Goal: Task Accomplishment & Management: Manage account settings

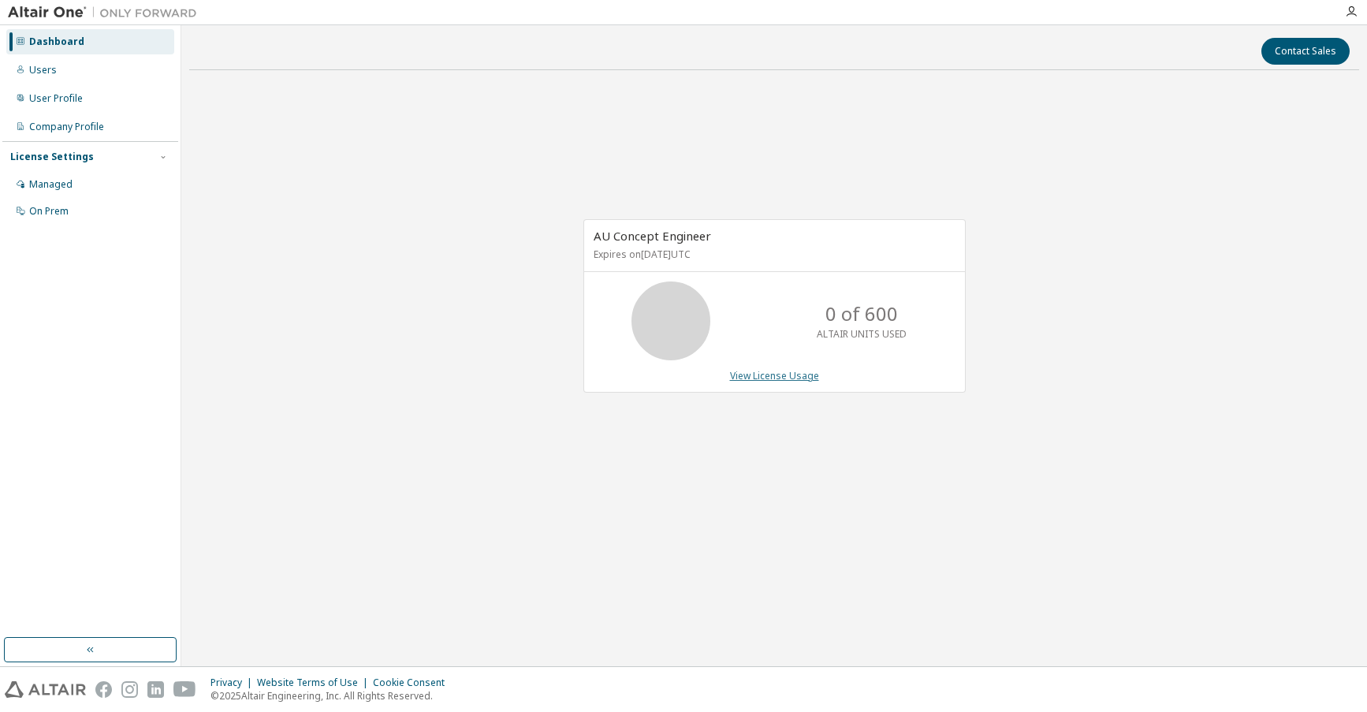
click at [772, 375] on link "View License Usage" at bounding box center [774, 375] width 89 height 13
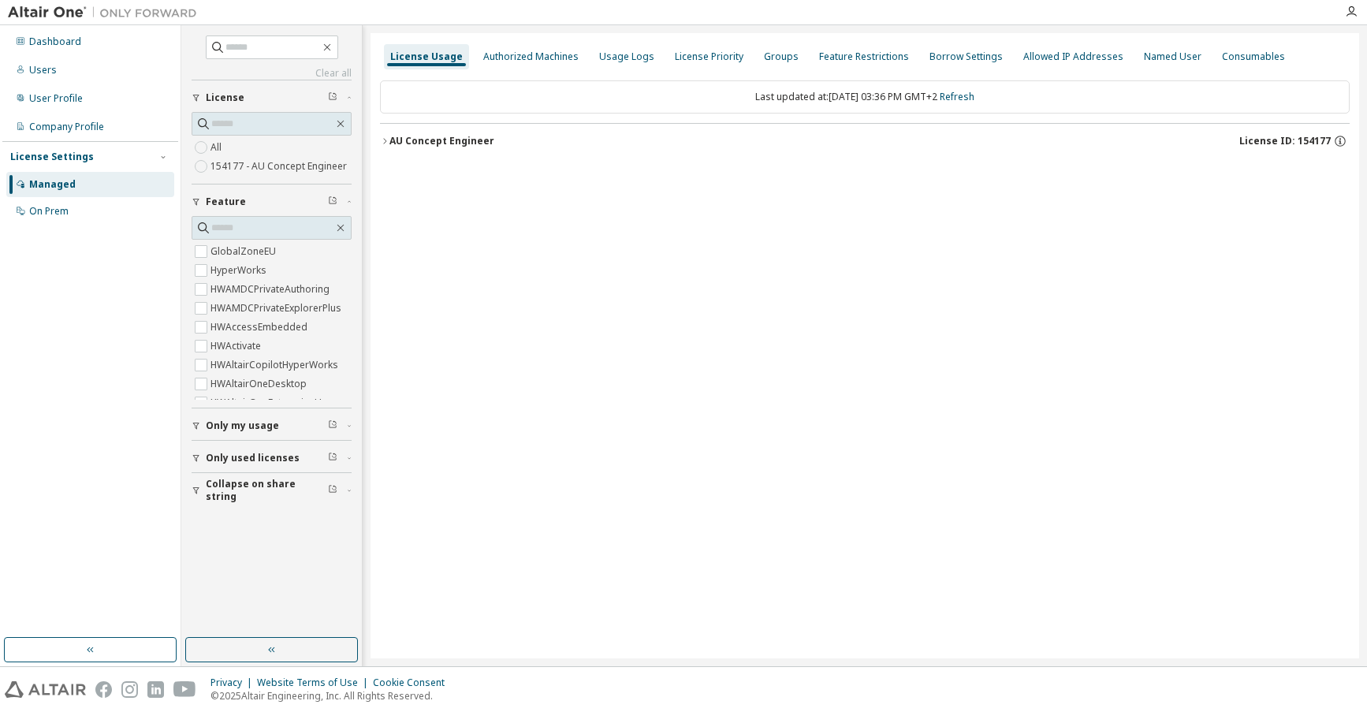
click at [129, 282] on div "Dashboard Users User Profile Company Profile License Settings Managed On Prem" at bounding box center [90, 332] width 176 height 608
click at [45, 72] on div "Users" at bounding box center [43, 70] width 28 height 13
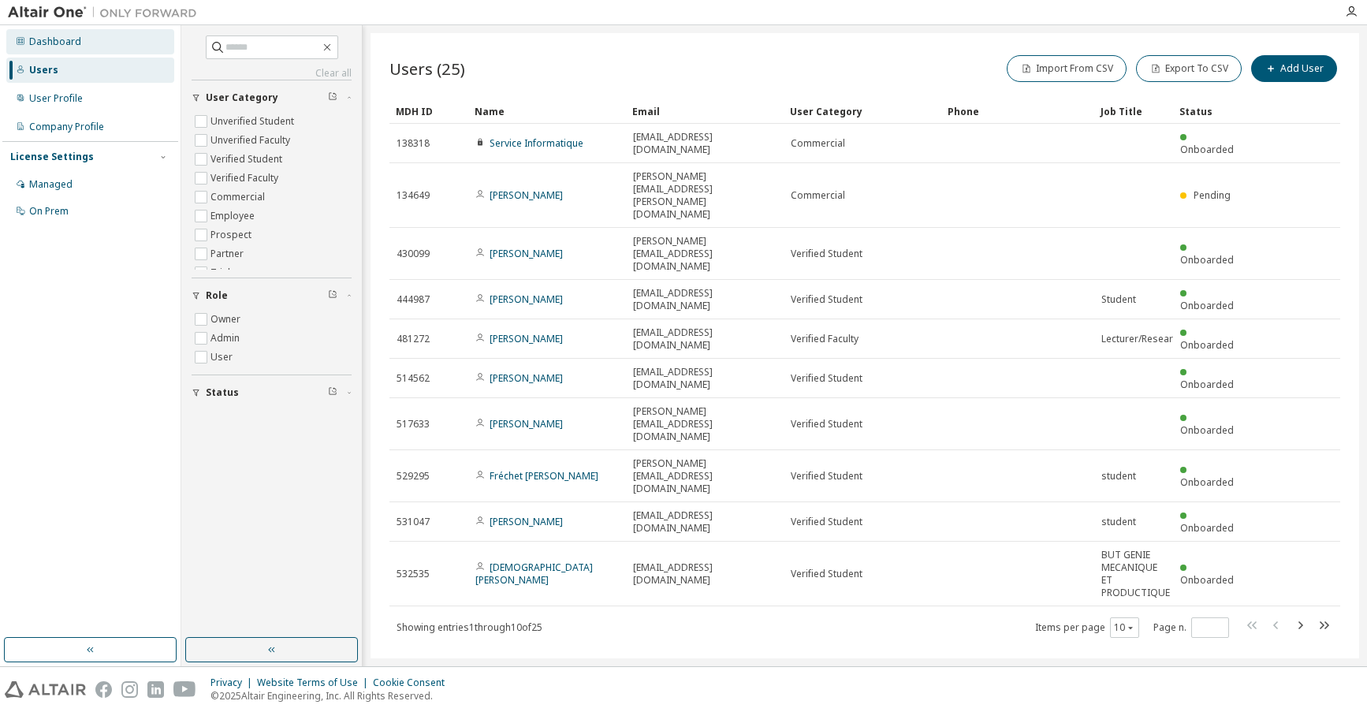
click at [56, 37] on div "Dashboard" at bounding box center [55, 41] width 52 height 13
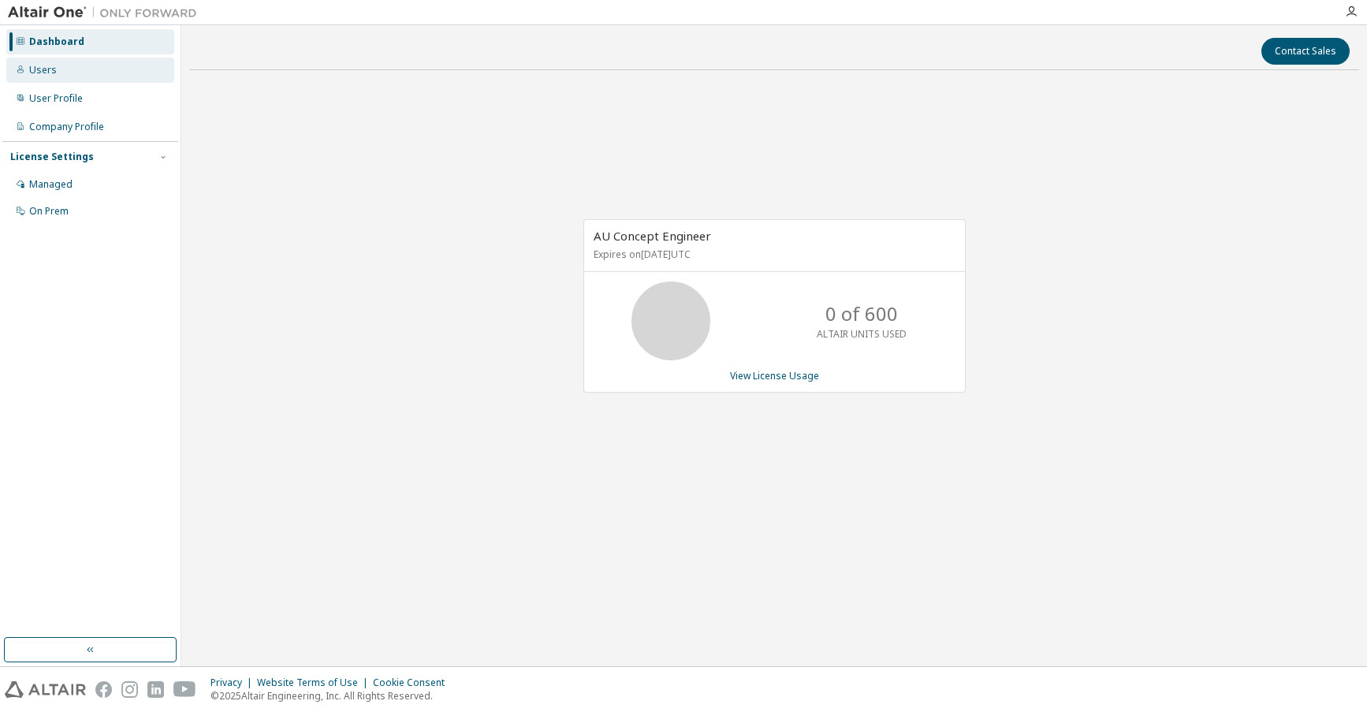
click at [66, 66] on div "Users" at bounding box center [90, 70] width 168 height 25
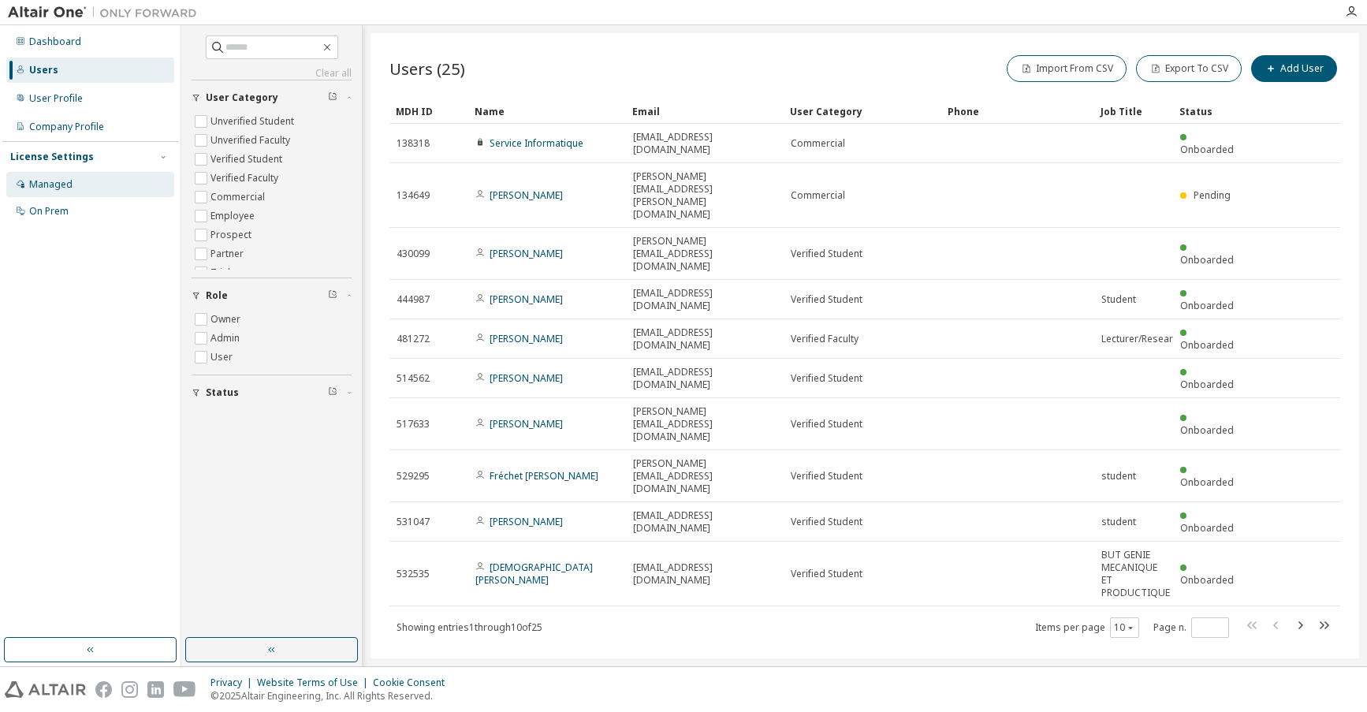
click at [69, 183] on div "Managed" at bounding box center [50, 184] width 43 height 13
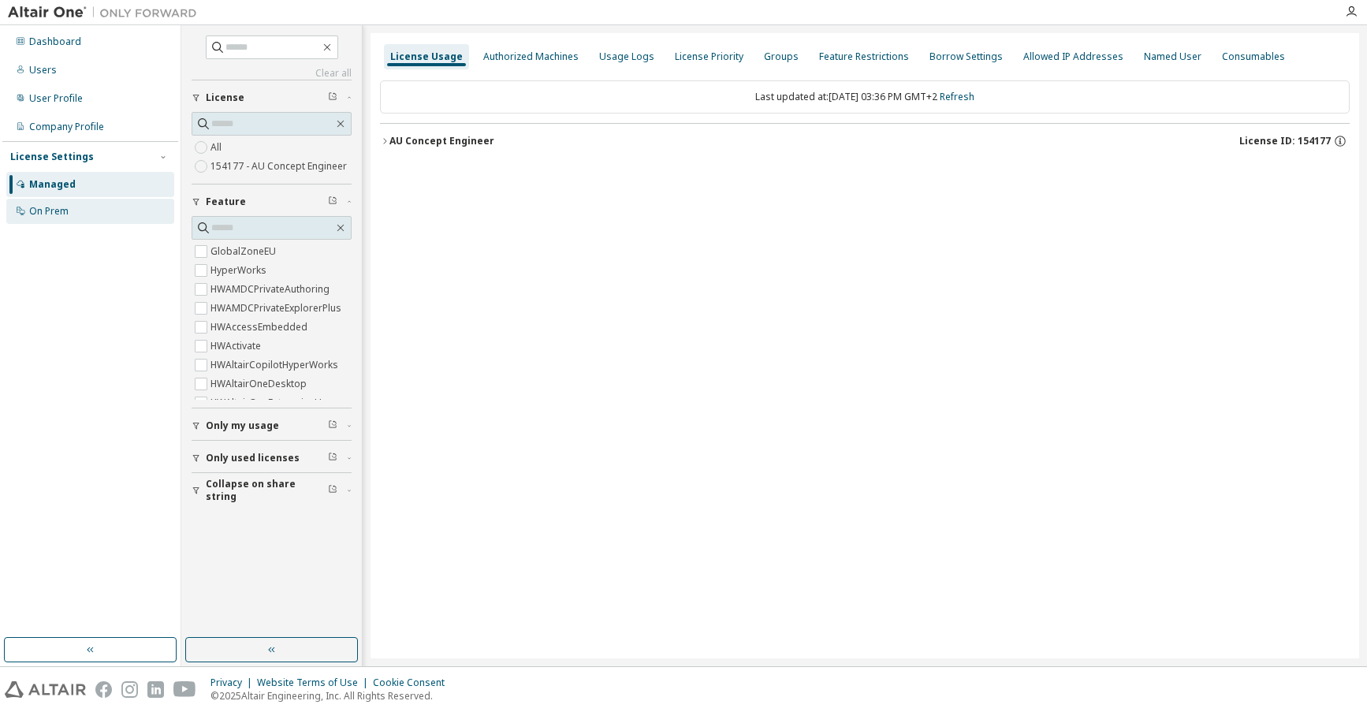
click at [69, 215] on div "On Prem" at bounding box center [90, 211] width 168 height 25
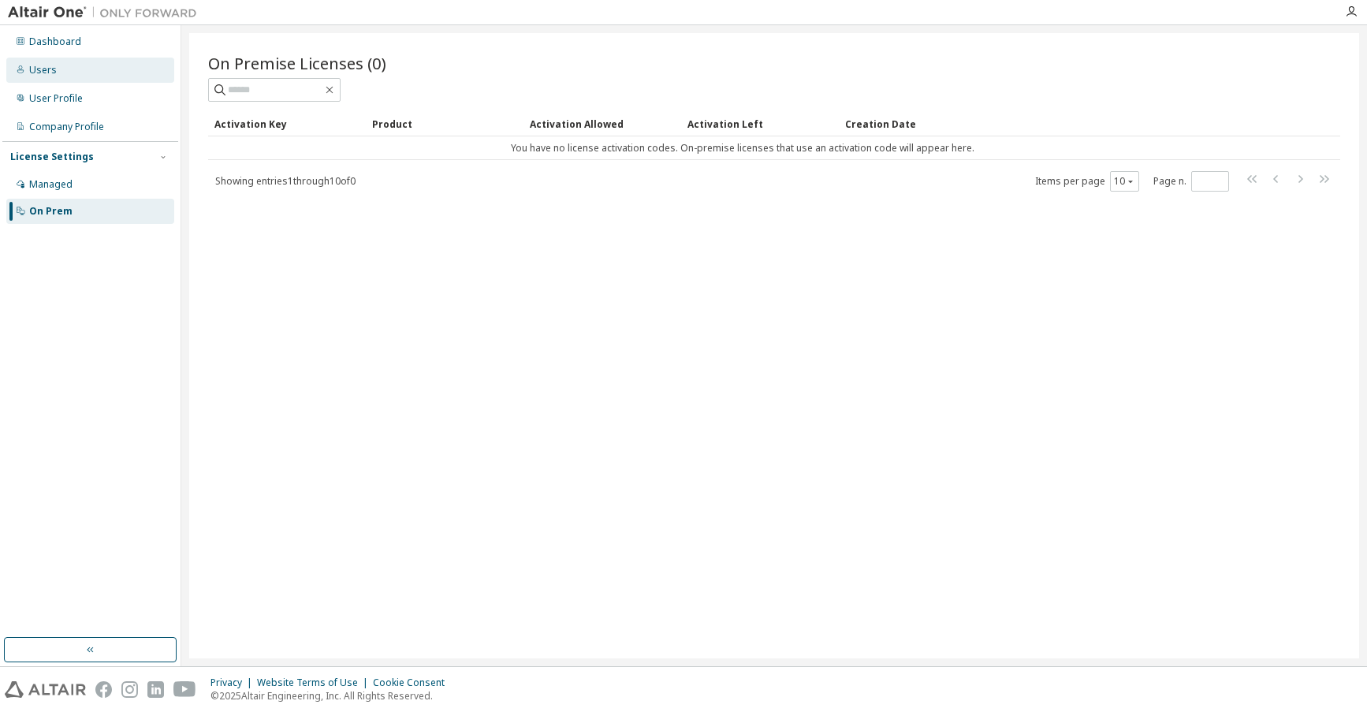
click at [44, 73] on div "Users" at bounding box center [43, 70] width 28 height 13
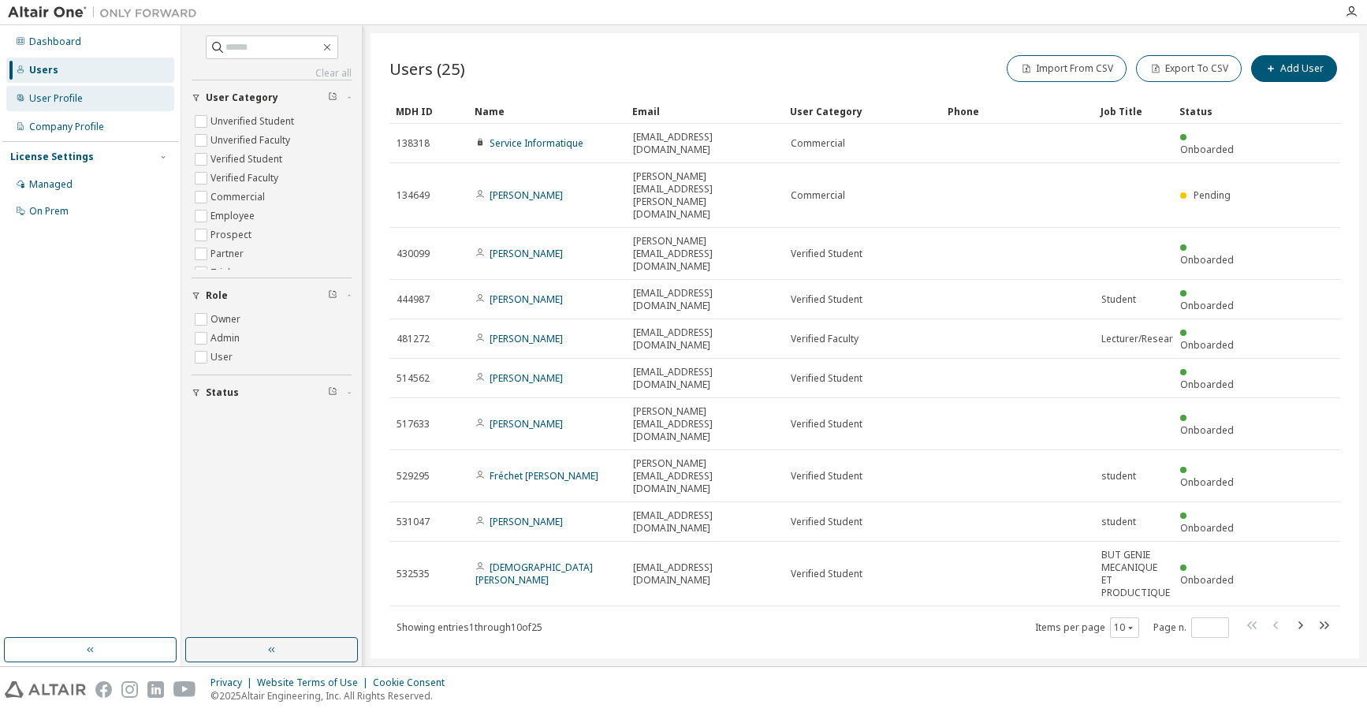
click at [52, 98] on div "User Profile" at bounding box center [56, 98] width 54 height 13
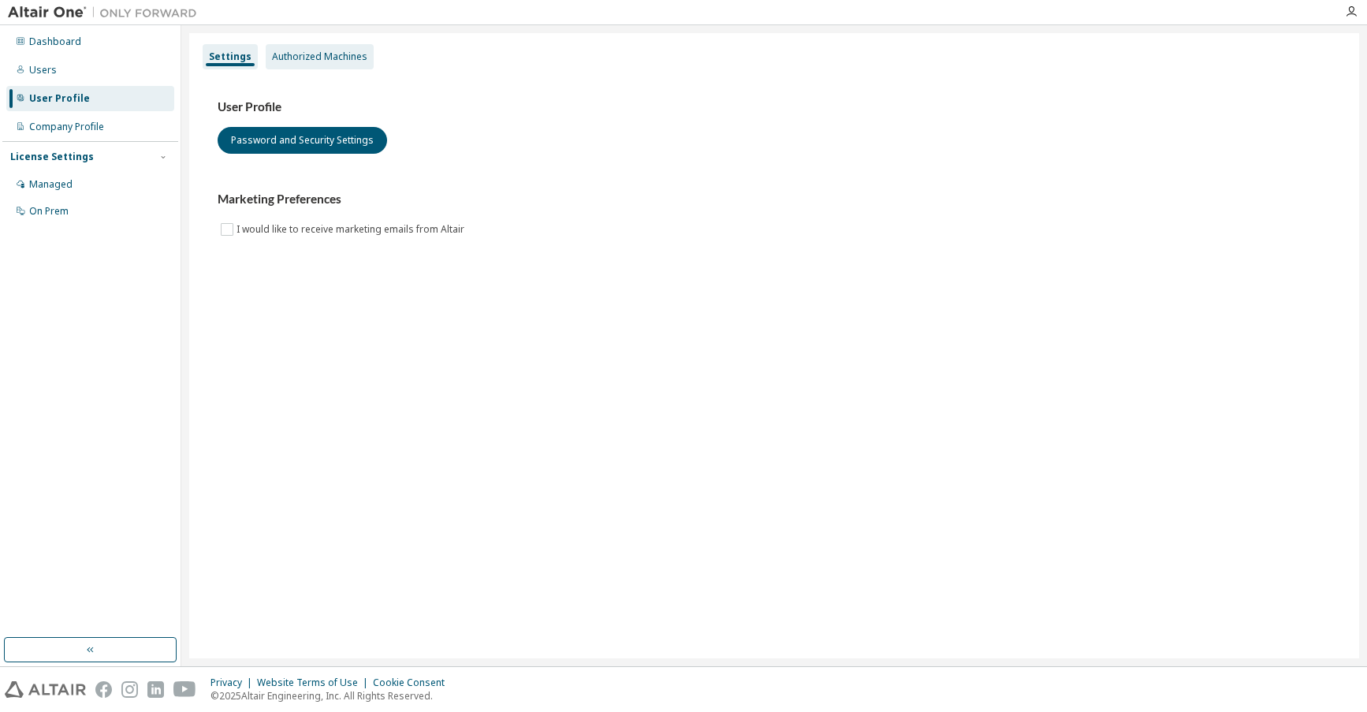
click at [339, 50] on div "Authorized Machines" at bounding box center [319, 56] width 95 height 13
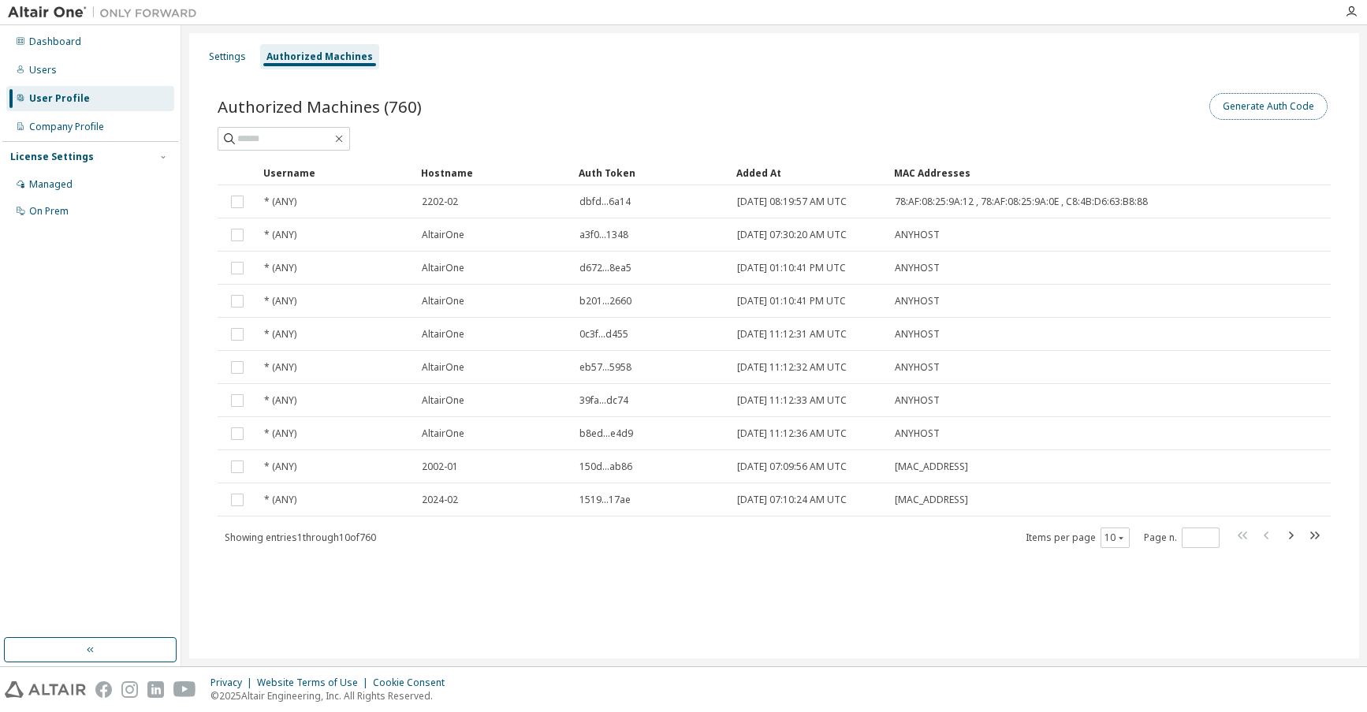
click at [1266, 102] on button "Generate Auth Code" at bounding box center [1268, 106] width 118 height 27
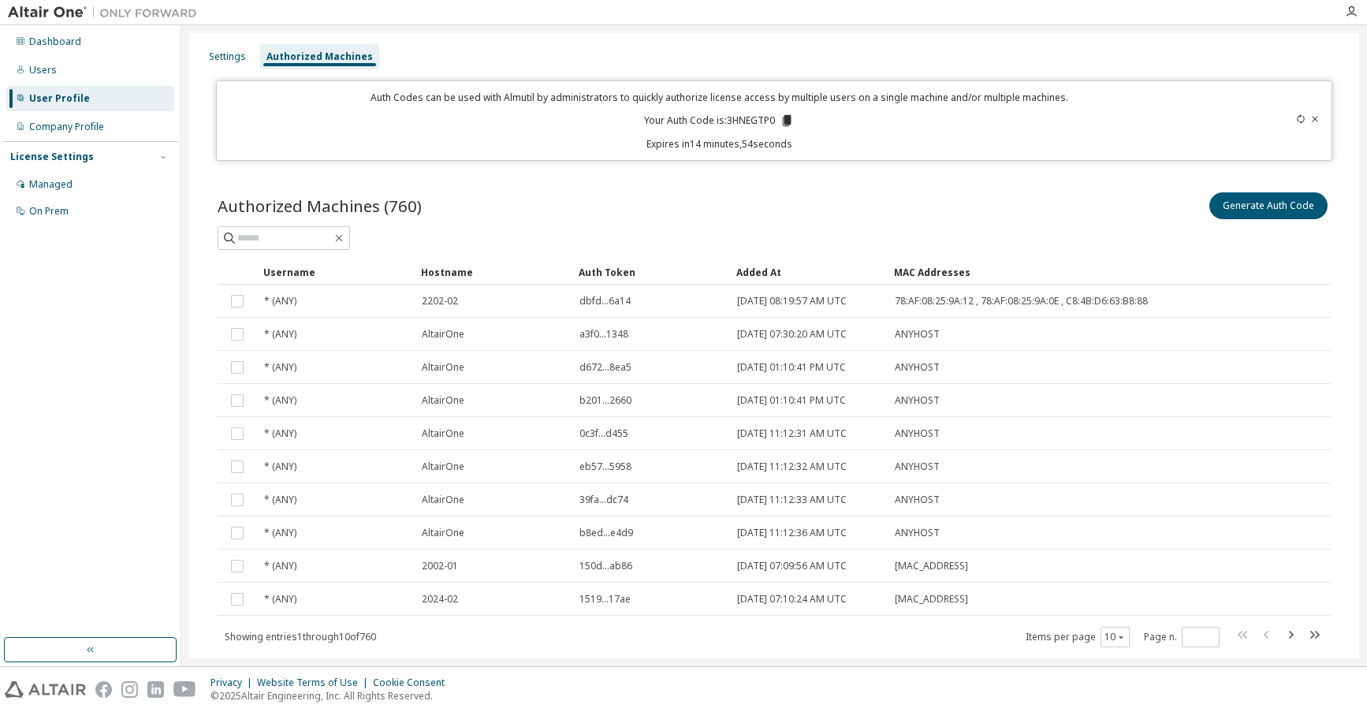
drag, startPoint x: 977, startPoint y: 206, endPoint x: 1015, endPoint y: 196, distance: 39.0
click at [977, 206] on div "Generate Auth Code" at bounding box center [1052, 205] width 557 height 33
click at [786, 124] on icon at bounding box center [787, 120] width 9 height 11
drag, startPoint x: 695, startPoint y: 212, endPoint x: 646, endPoint y: 126, distance: 98.9
click at [695, 208] on div "Authorized Machines (760) Generate Auth Code" at bounding box center [774, 205] width 1113 height 33
